Goal: Transaction & Acquisition: Purchase product/service

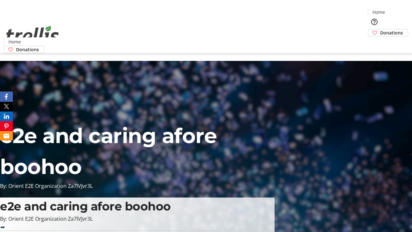
click at [380, 29] on span "Donations" at bounding box center [391, 32] width 23 height 7
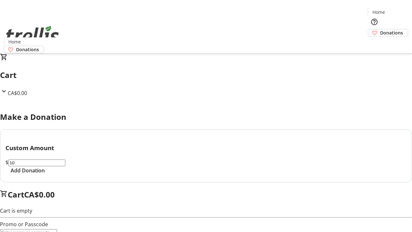
click at [45, 174] on span "Add Donation" at bounding box center [28, 170] width 34 height 8
